Goal: Task Accomplishment & Management: Use online tool/utility

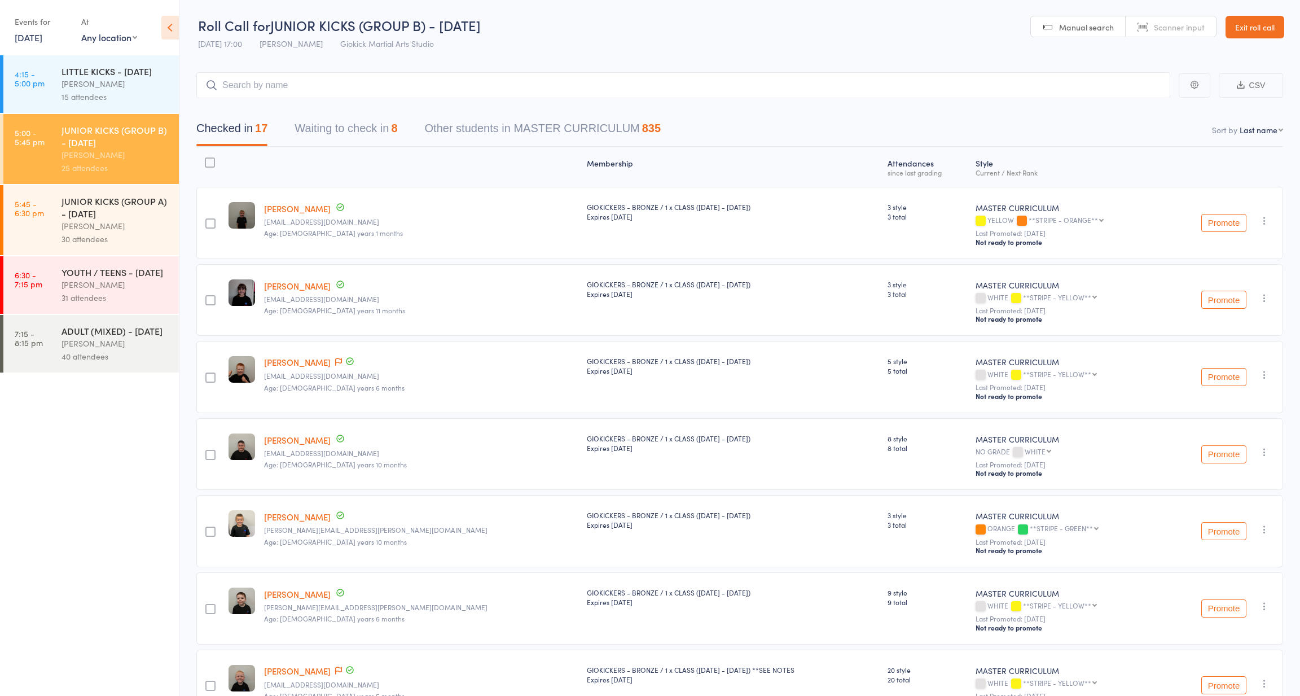
click at [349, 131] on button "Waiting to check in 8" at bounding box center [345, 131] width 103 height 30
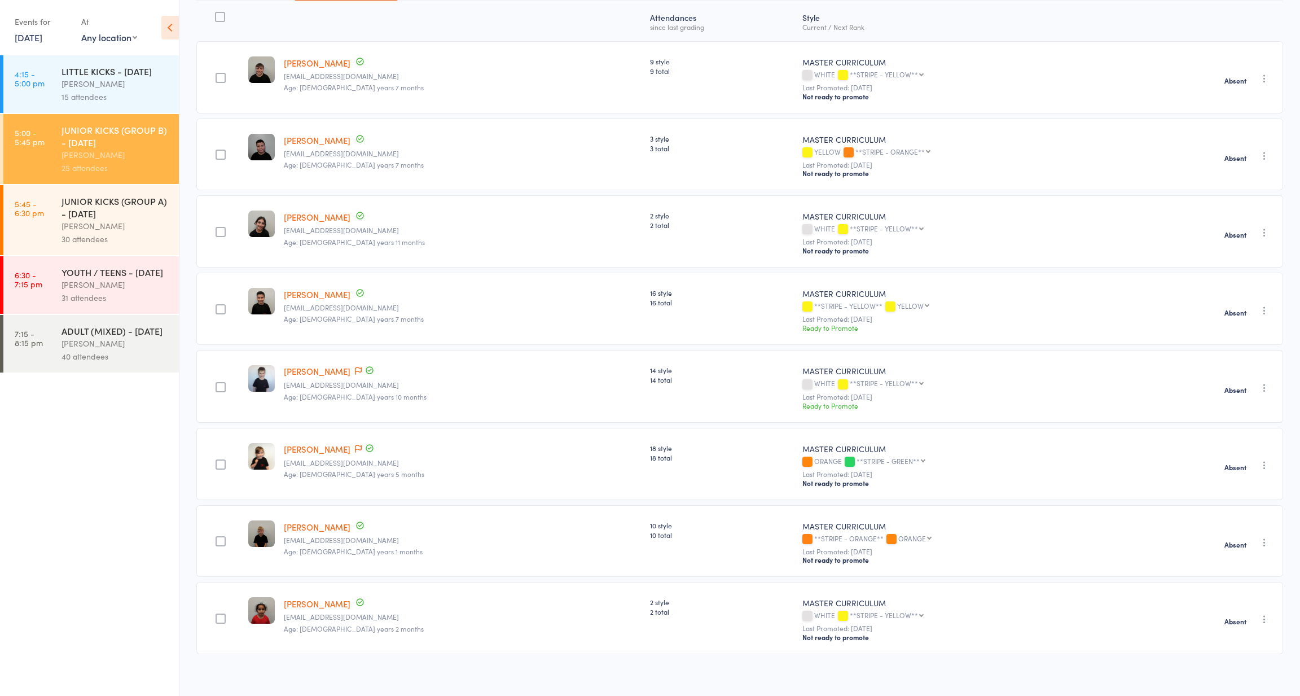
scroll to position [144, 0]
click at [76, 214] on div "JUNIOR KICKS (GROUP A) - [DATE]" at bounding box center [115, 207] width 108 height 25
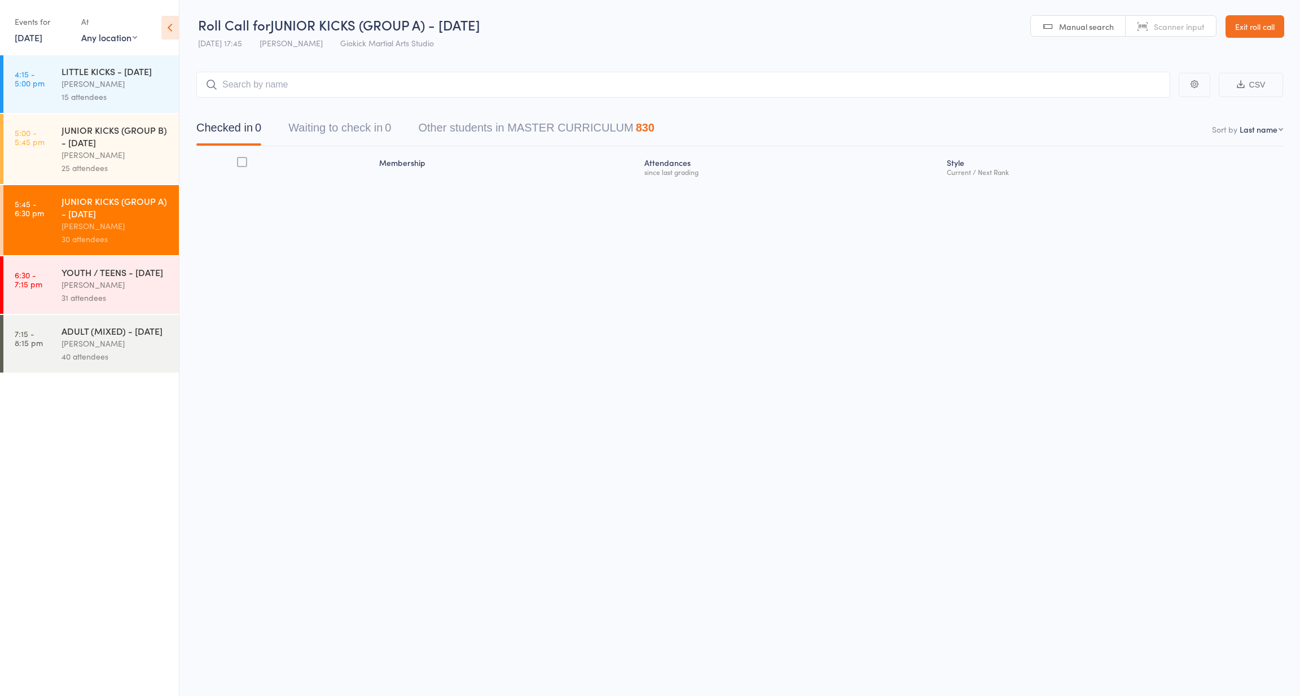
click at [93, 143] on div "JUNIOR KICKS (GROUP B) - [DATE]" at bounding box center [115, 136] width 108 height 25
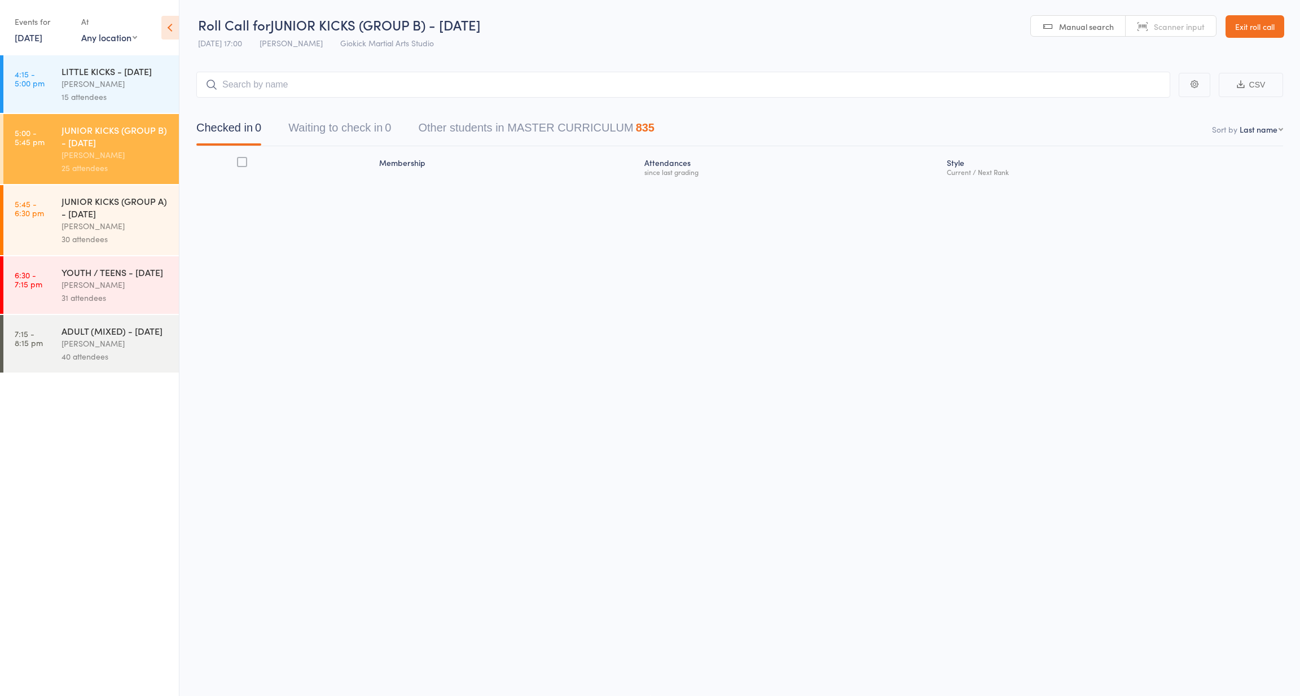
click at [30, 28] on div "Events for" at bounding box center [42, 21] width 55 height 19
click at [30, 33] on link "[DATE]" at bounding box center [29, 37] width 28 height 12
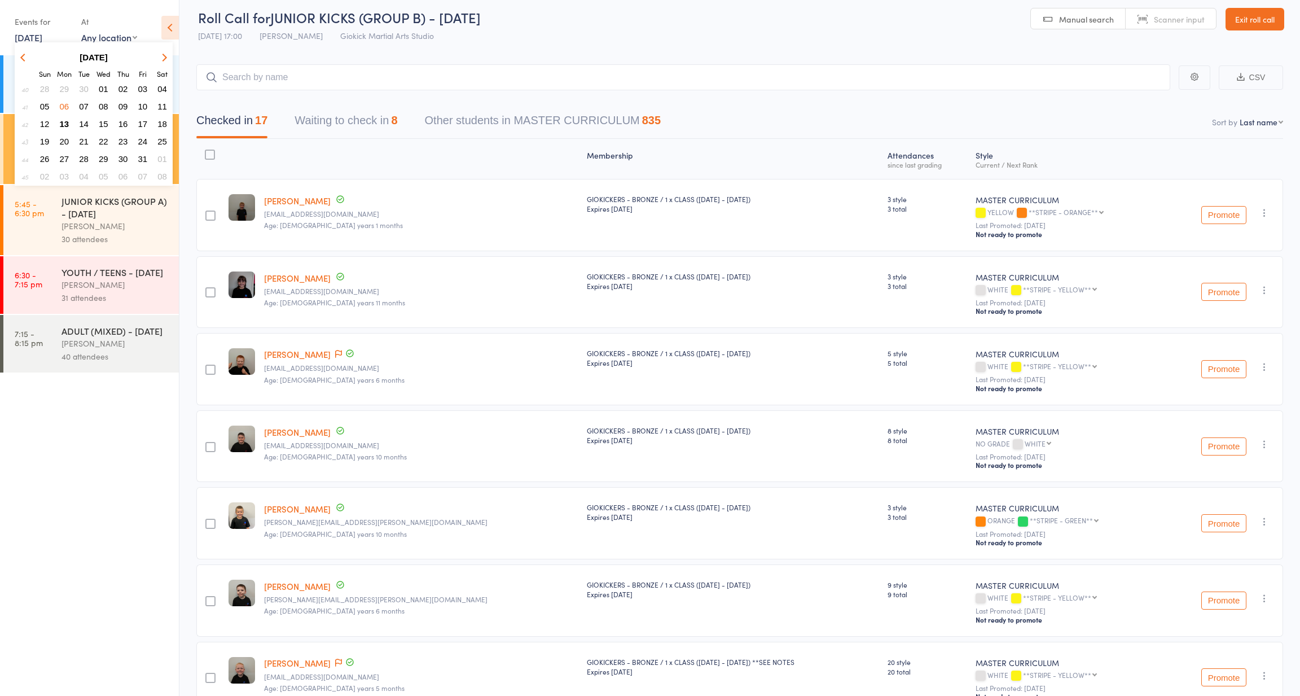
click at [63, 125] on span "13" at bounding box center [65, 124] width 10 height 10
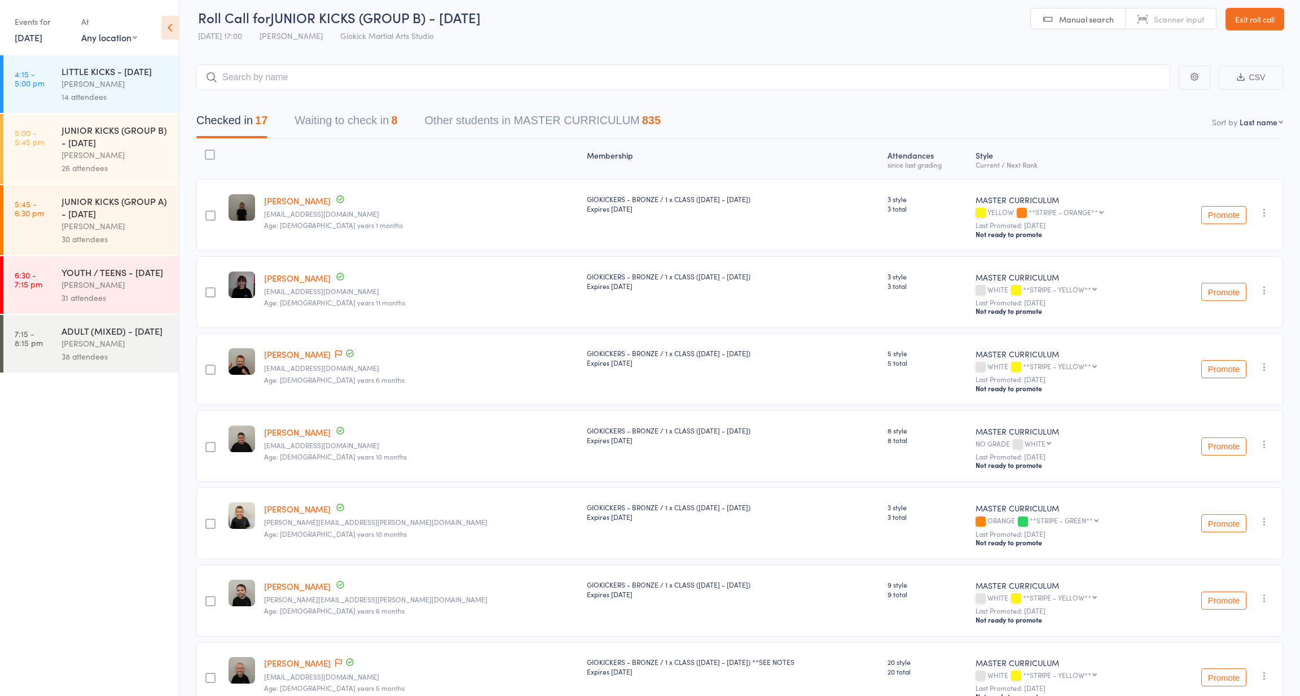
click at [68, 78] on div "[PERSON_NAME]" at bounding box center [115, 83] width 108 height 13
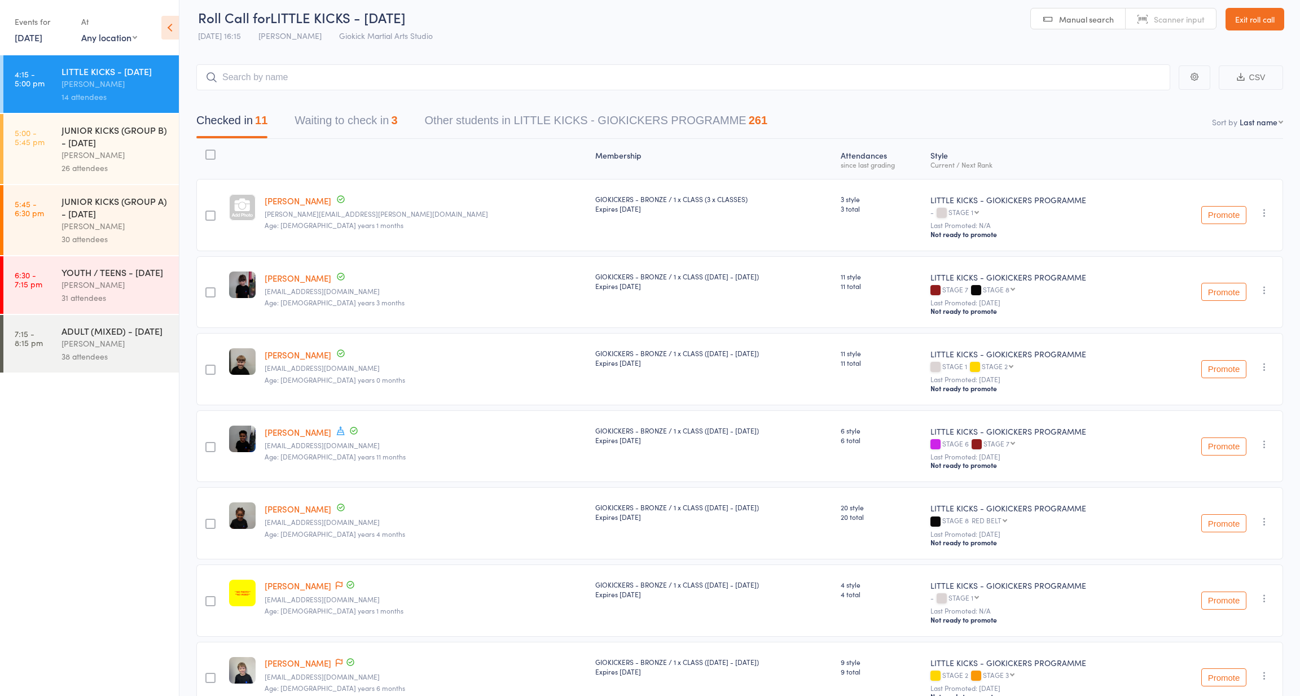
click at [100, 143] on div "JUNIOR KICKS (GROUP B) - [DATE]" at bounding box center [115, 136] width 108 height 25
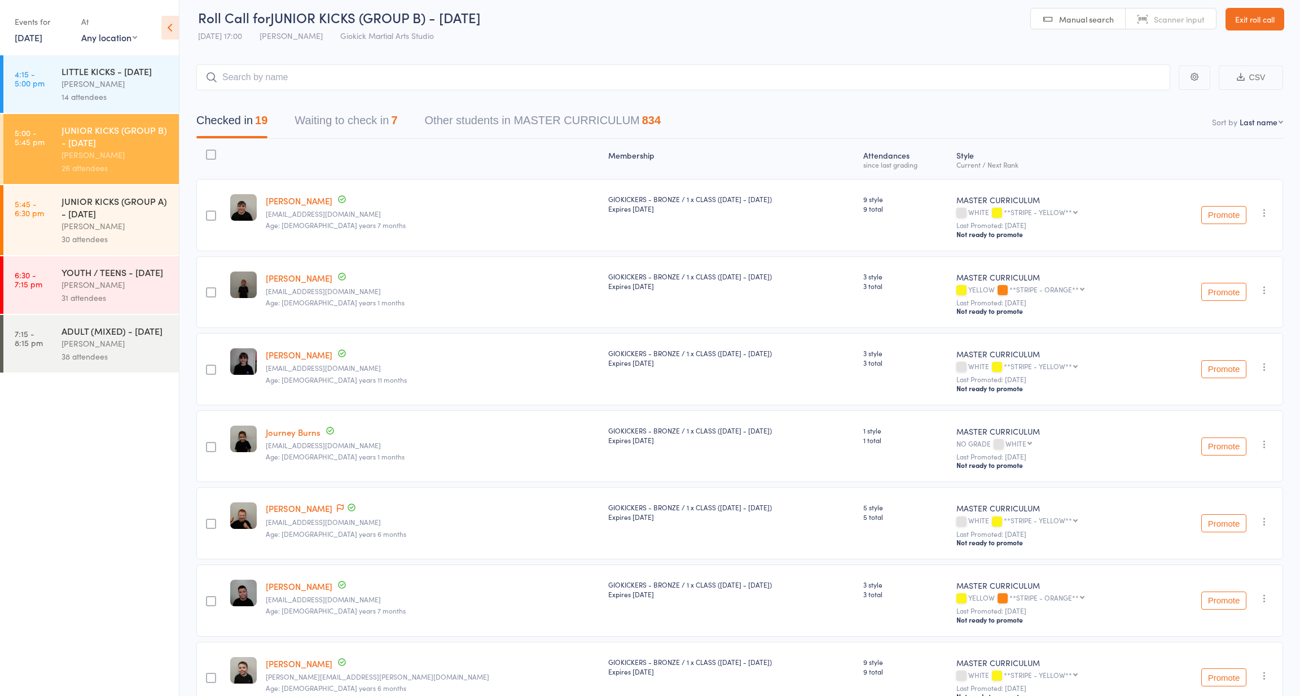
click at [341, 116] on button "Waiting to check in 7" at bounding box center [345, 123] width 103 height 30
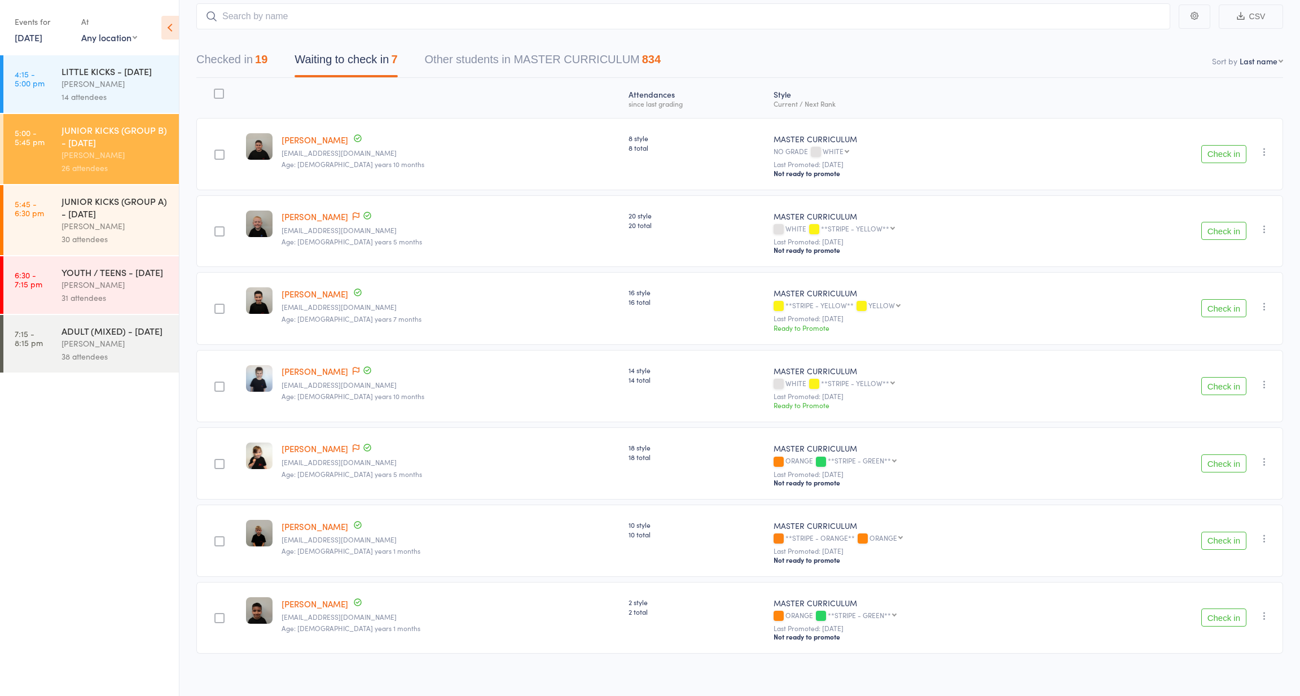
scroll to position [68, 0]
click at [222, 89] on div at bounding box center [219, 94] width 10 height 10
click at [216, 91] on input "checkbox" at bounding box center [216, 91] width 0 height 0
click at [1183, 671] on button "Mark absent" at bounding box center [1182, 673] width 67 height 24
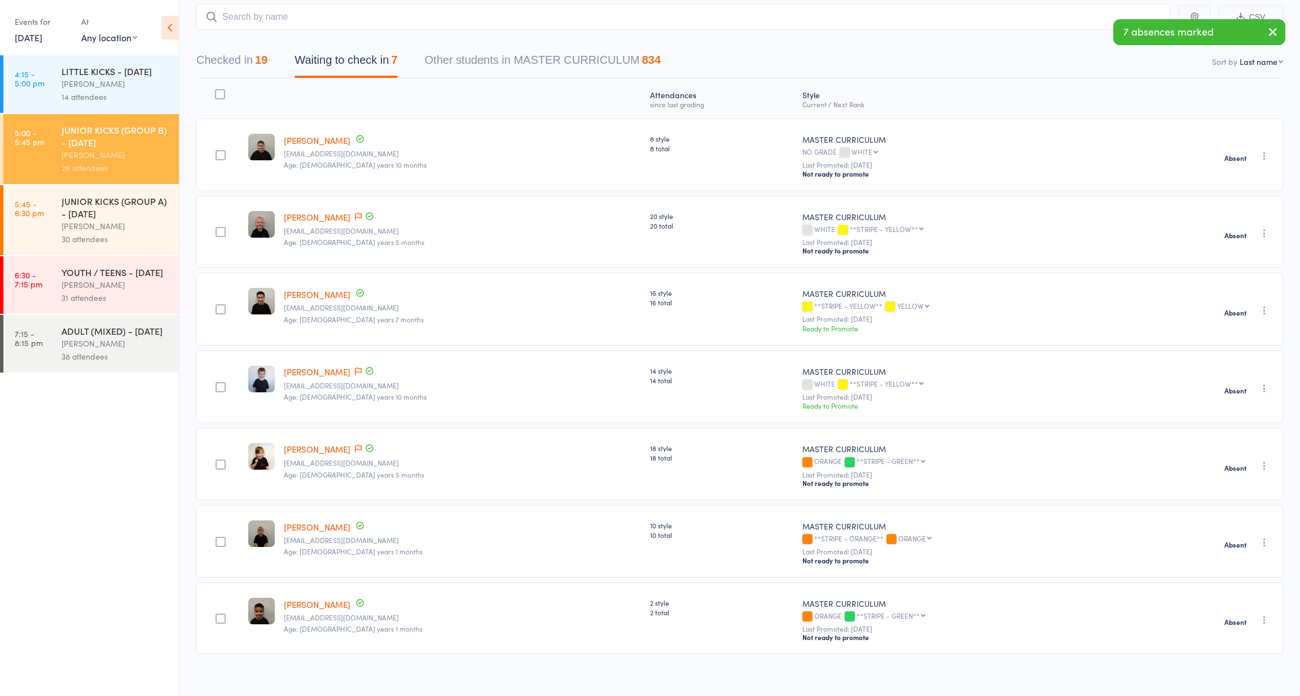
click at [66, 218] on div "JUNIOR KICKS (GROUP A) - [DATE]" at bounding box center [115, 207] width 108 height 25
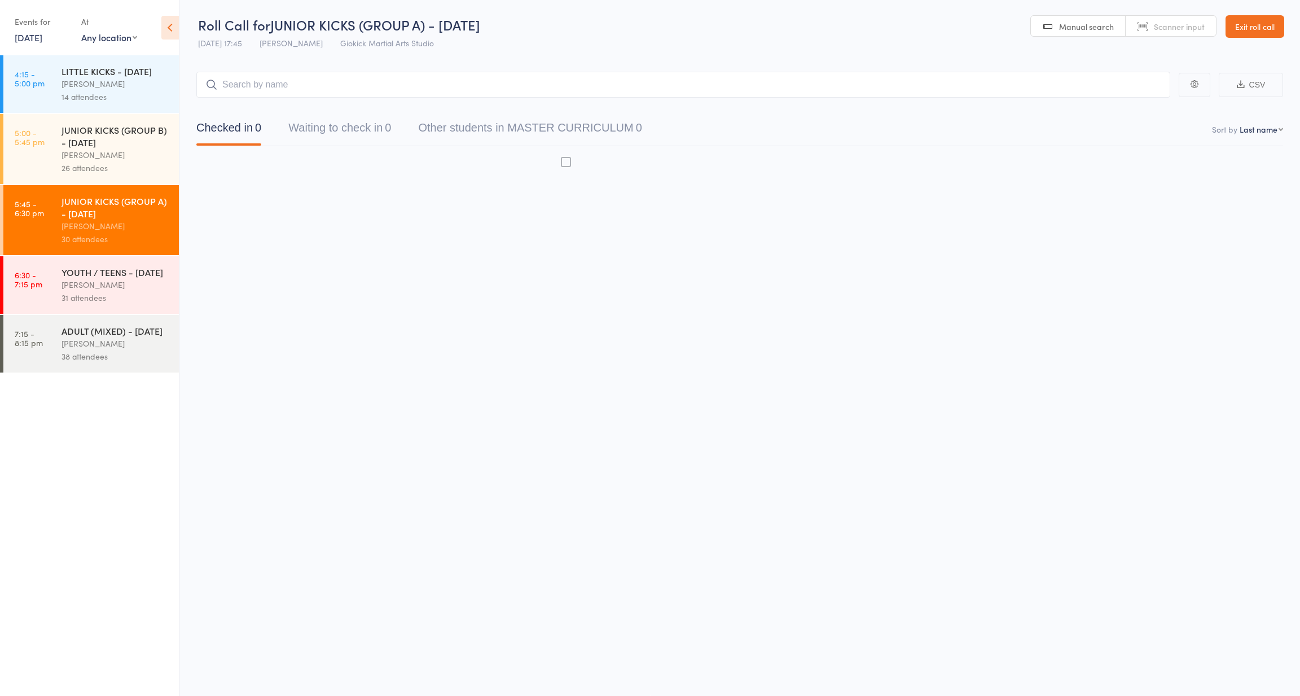
scroll to position [8, 0]
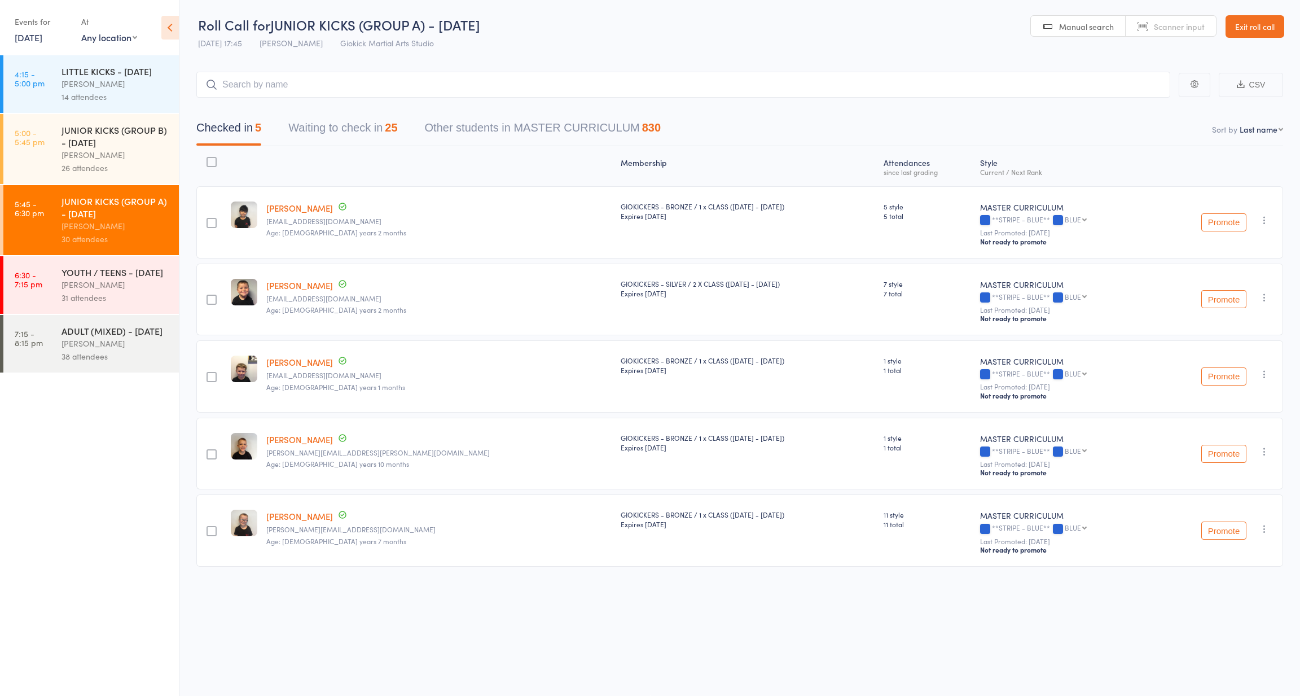
click at [359, 116] on button "Waiting to check in 25" at bounding box center [342, 131] width 109 height 30
